Goal: Information Seeking & Learning: Learn about a topic

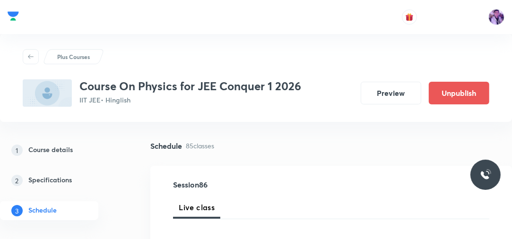
scroll to position [15, 0]
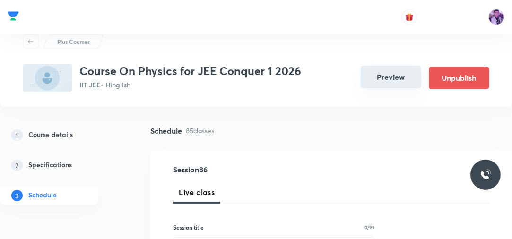
click at [379, 78] on button "Preview" at bounding box center [391, 77] width 60 height 23
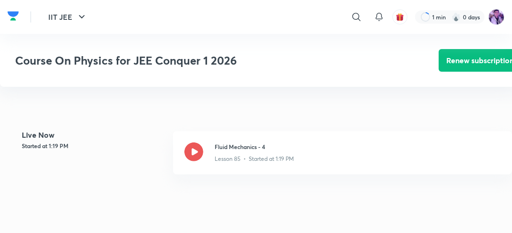
scroll to position [219, 0]
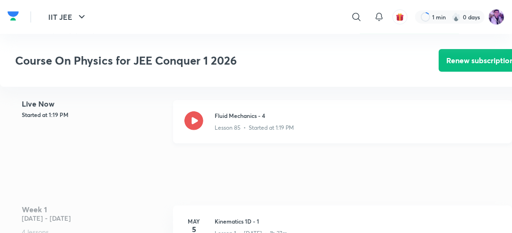
click at [198, 124] on icon at bounding box center [193, 121] width 19 height 19
click at [197, 130] on icon at bounding box center [193, 121] width 19 height 19
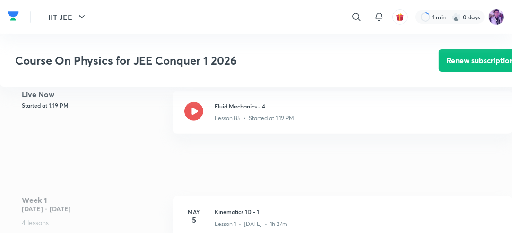
scroll to position [232, 0]
